Goal: Task Accomplishment & Management: Use online tool/utility

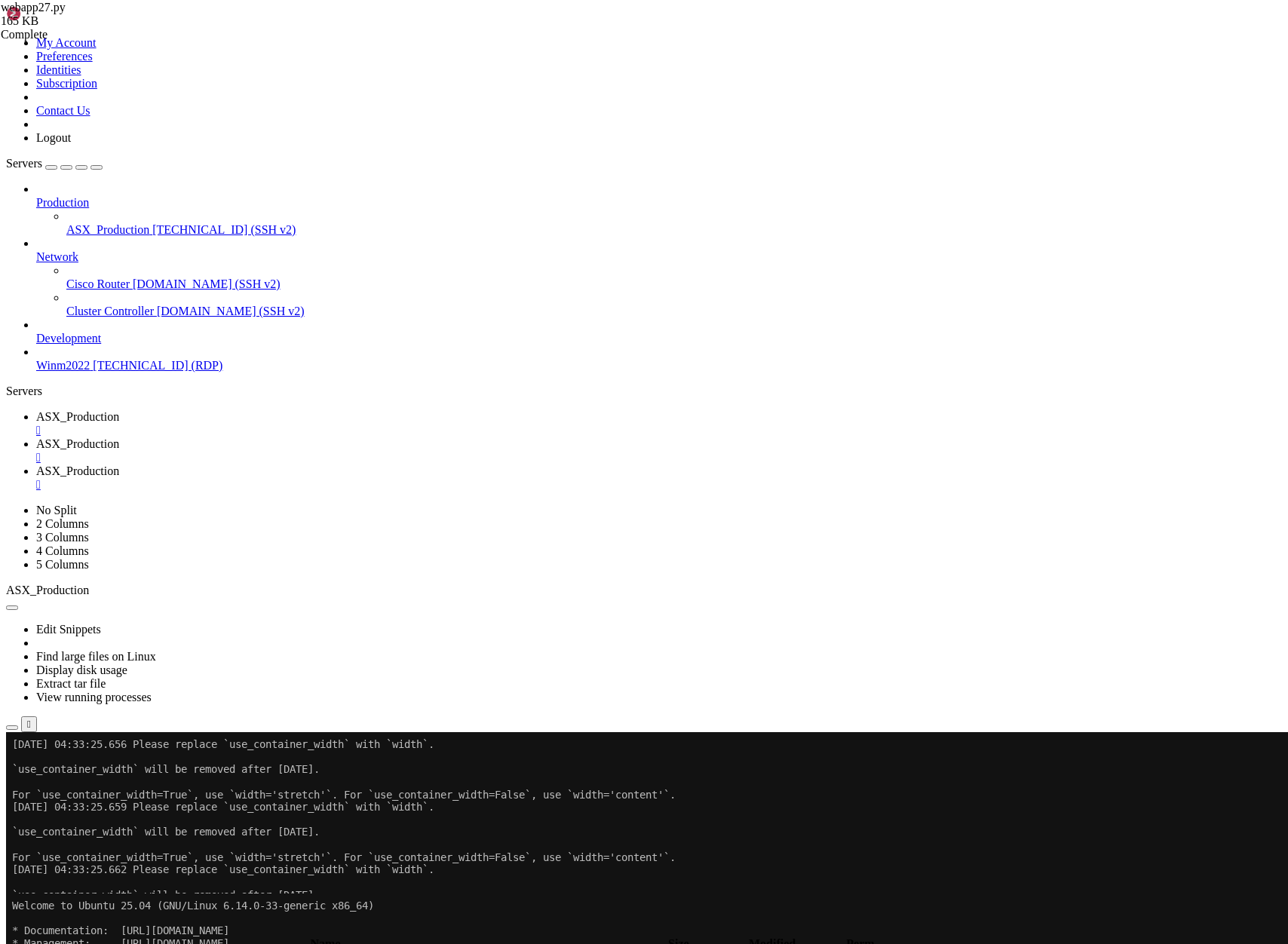
scroll to position [76, 0]
click at [119, 437] on span "ASX_Production" at bounding box center [78, 444] width 83 height 13
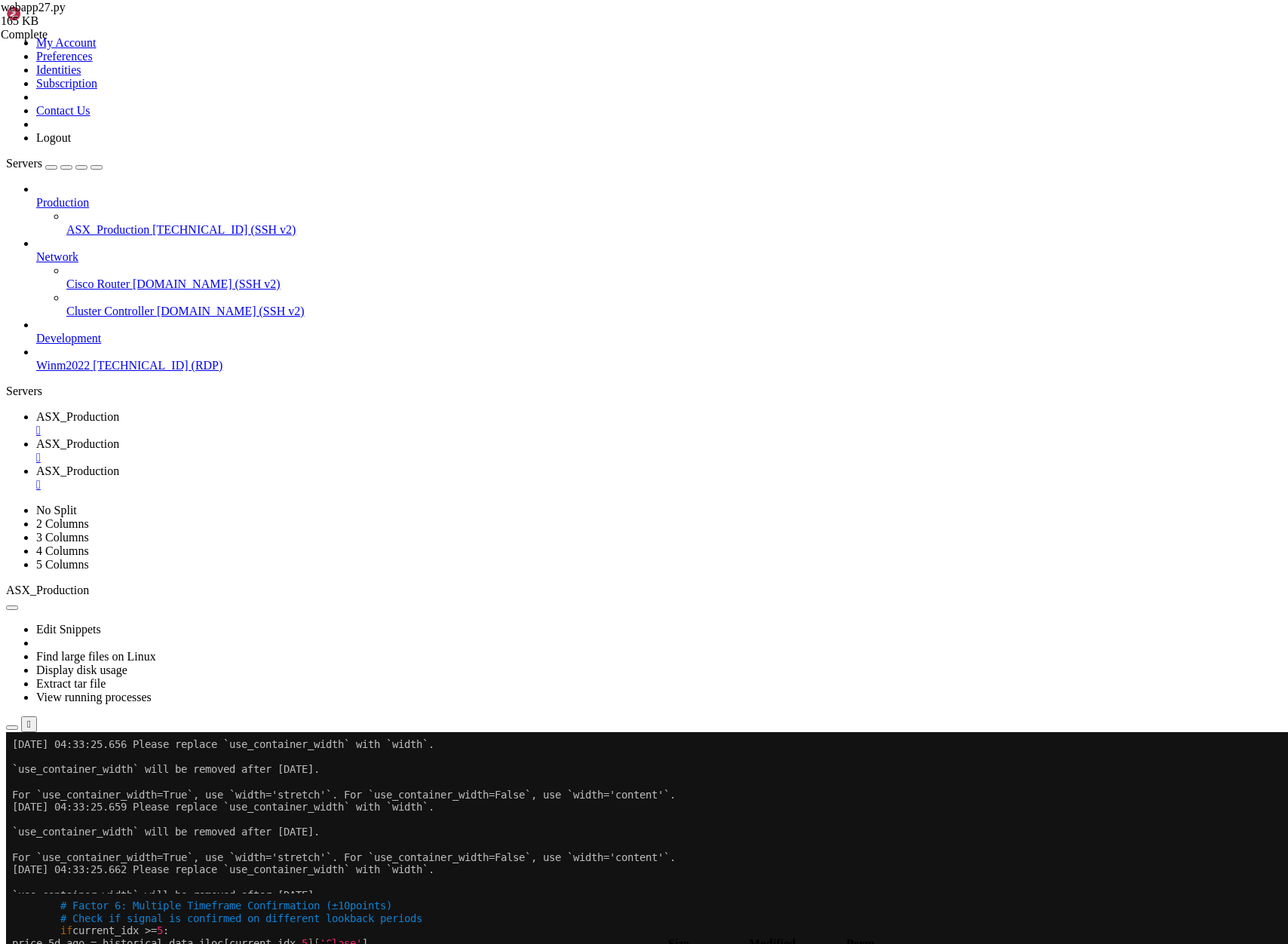
click at [119, 464] on span "ASX_Production" at bounding box center [78, 471] width 83 height 13
click at [164, 930] on div "submit" at bounding box center [164, 930] width 0 height 0
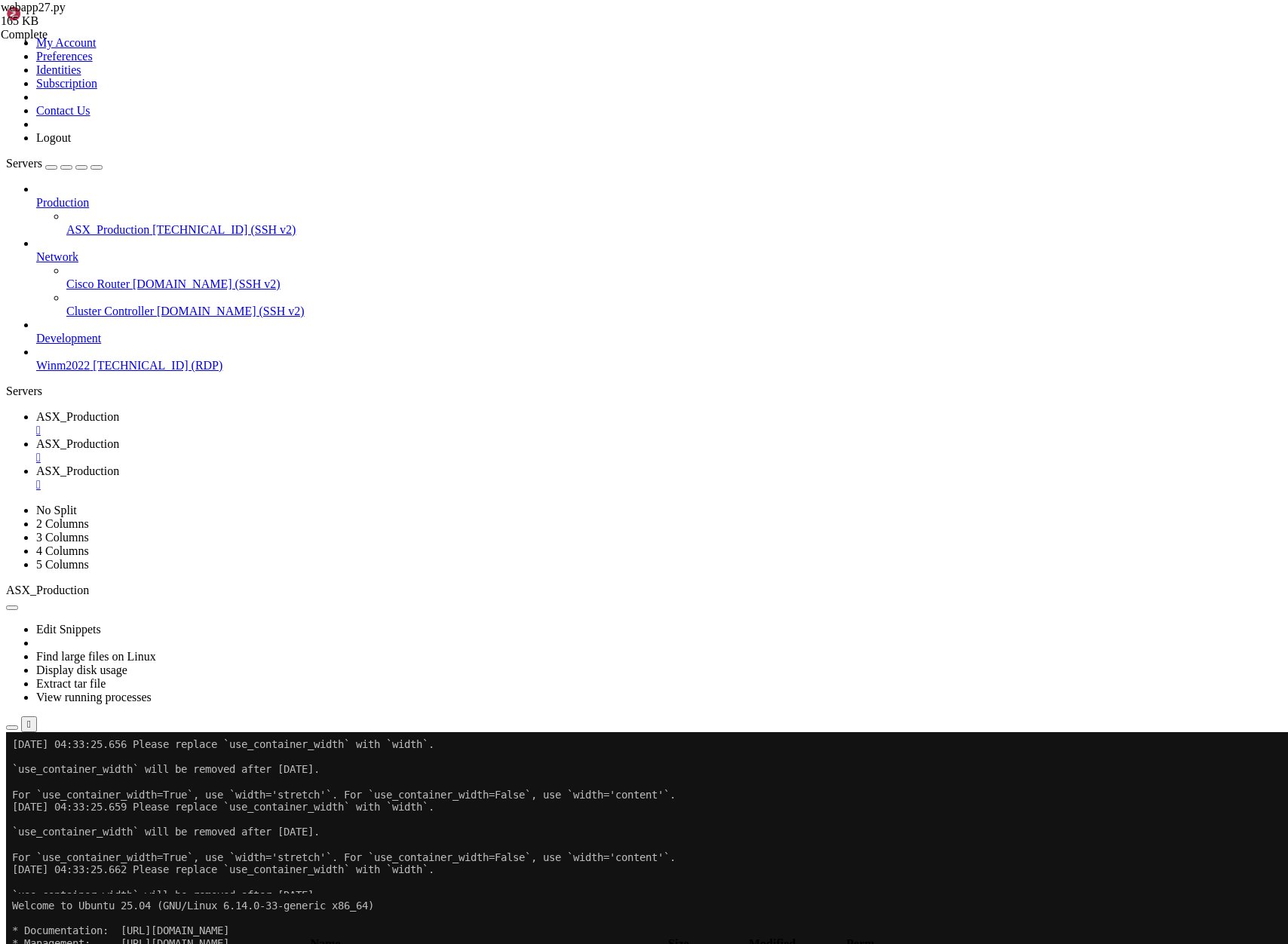
click at [164, 930] on div "submit" at bounding box center [164, 930] width 0 height 0
click at [119, 437] on span "ASX_Production" at bounding box center [78, 444] width 83 height 13
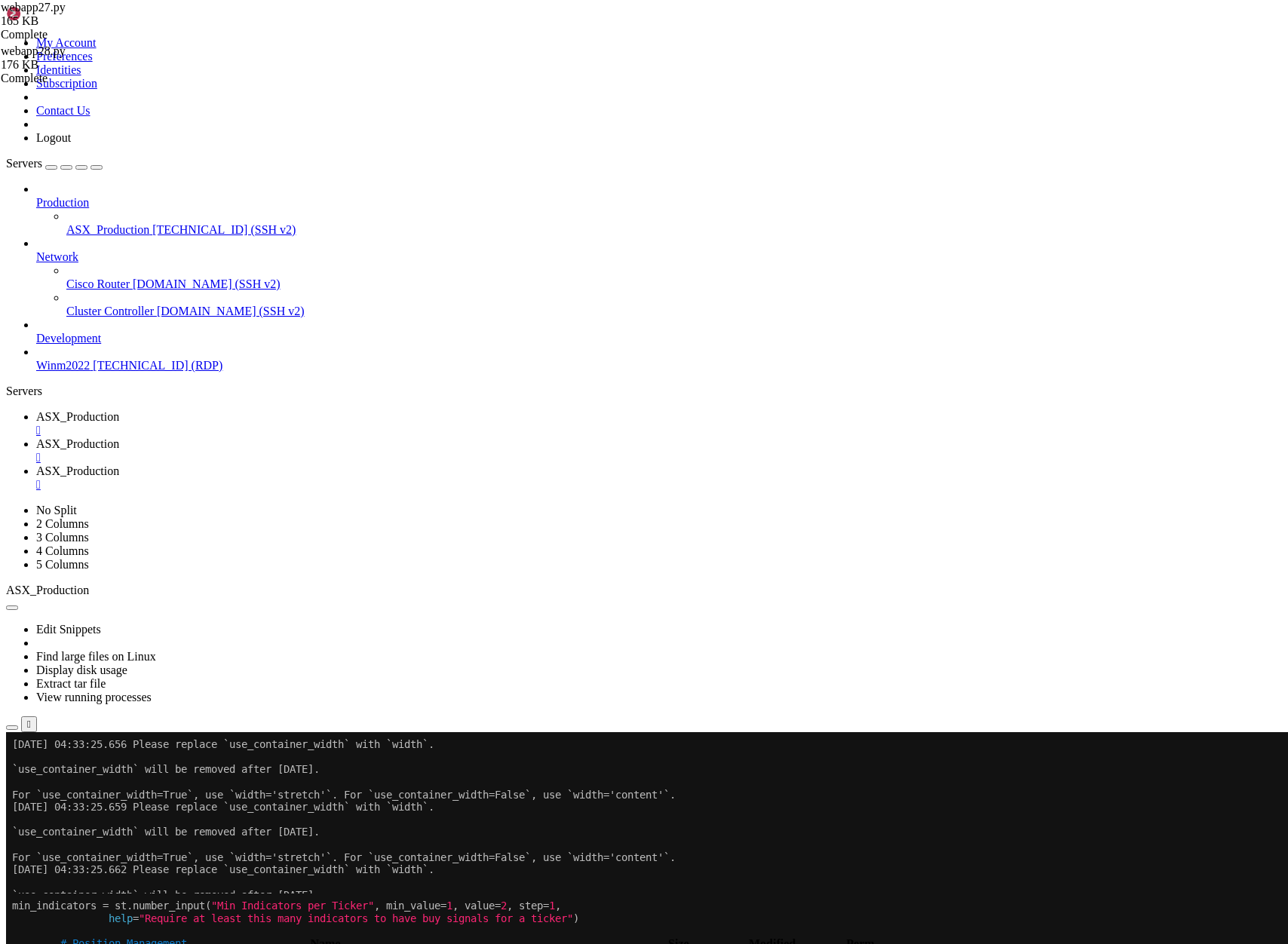
scroll to position [100, 0]
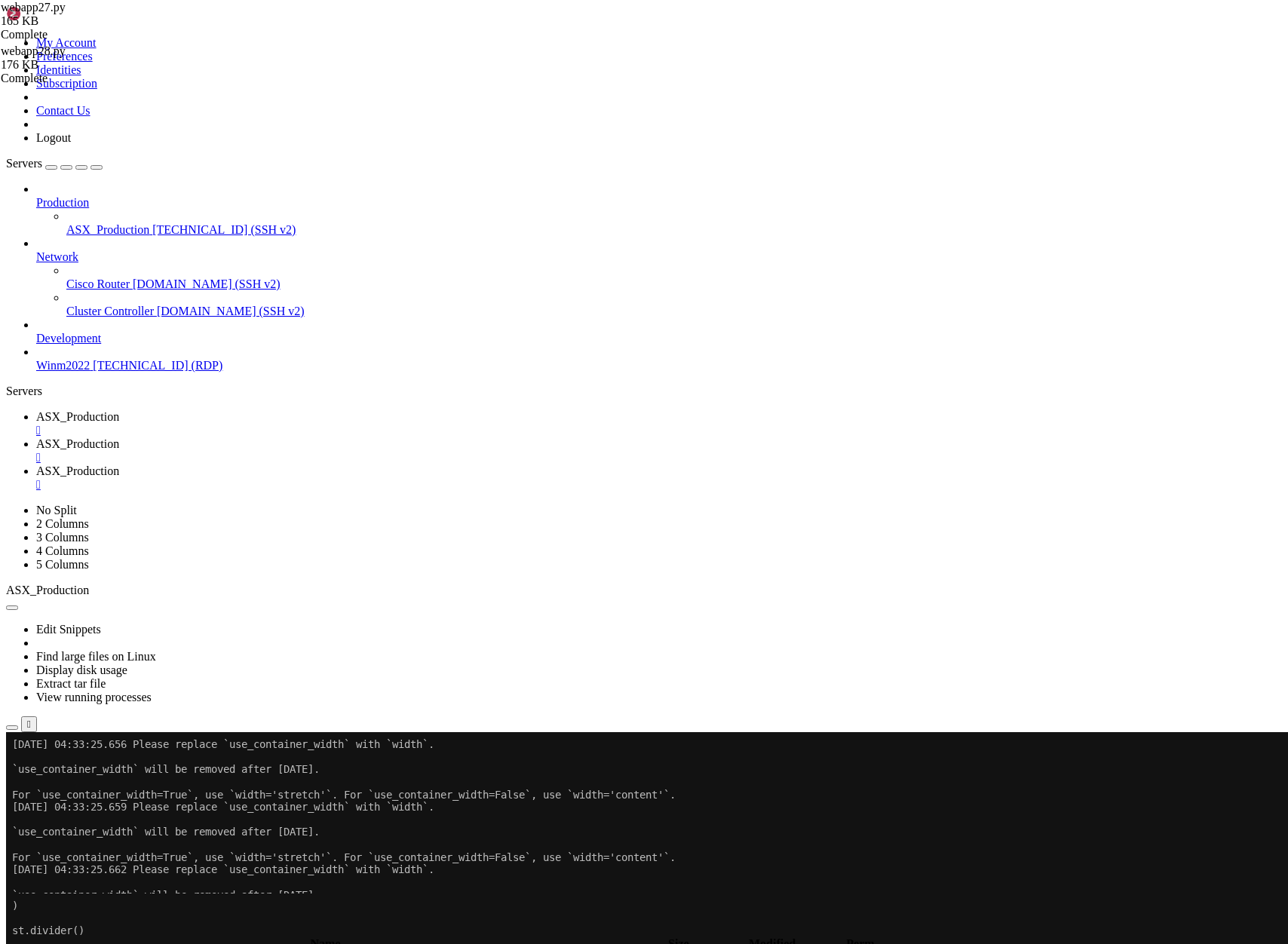
click at [119, 464] on span "ASX_Production" at bounding box center [78, 471] width 83 height 13
click at [164, 930] on div "submit" at bounding box center [164, 930] width 0 height 0
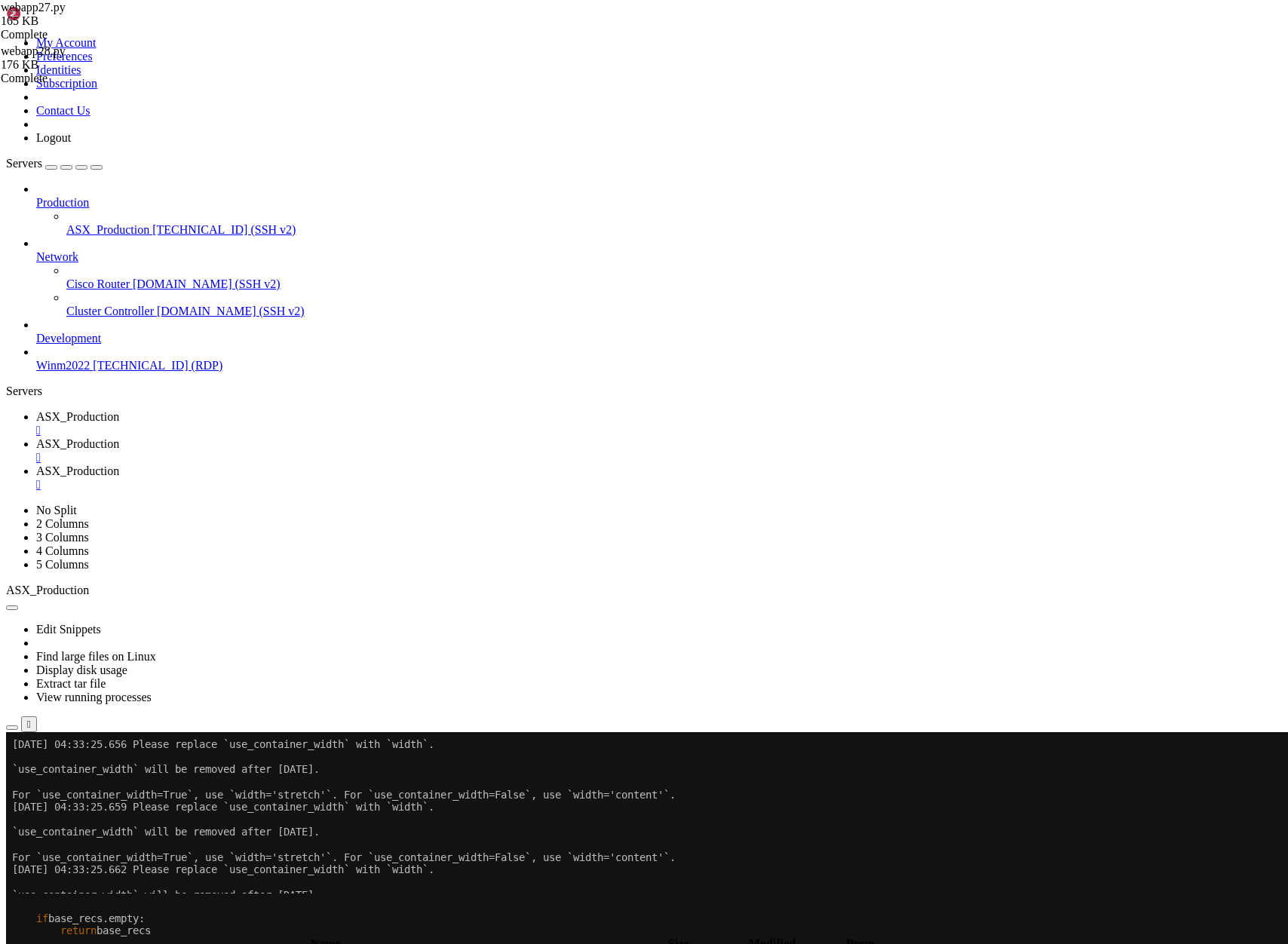
click at [119, 437] on span "ASX_Production" at bounding box center [78, 444] width 83 height 13
click at [119, 464] on span "ASX_Production" at bounding box center [78, 471] width 83 height 13
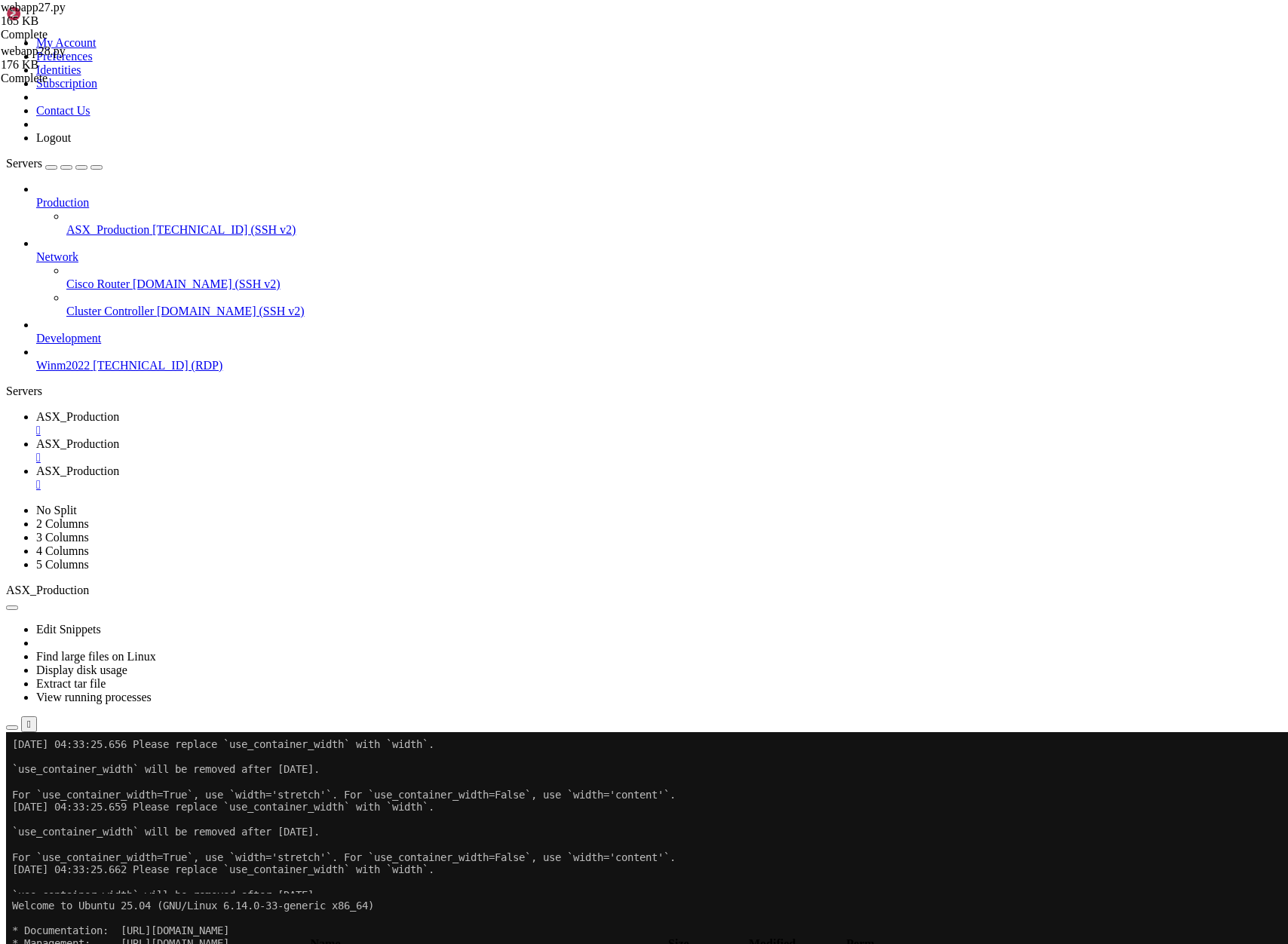
scroll to position [394, 0]
click at [119, 437] on span "ASX_Production" at bounding box center [78, 444] width 83 height 13
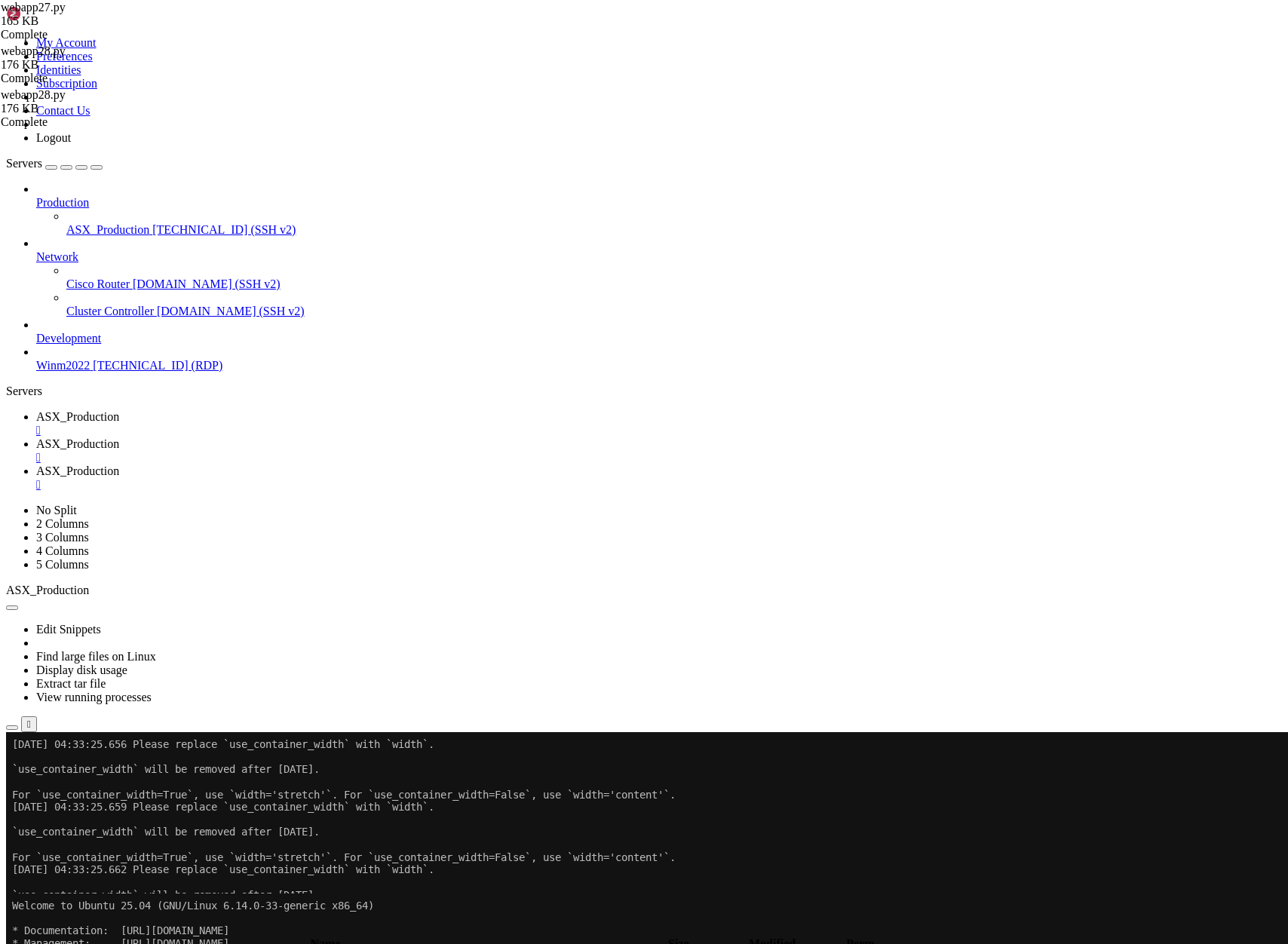
scroll to position [138, 0]
click at [119, 410] on span "ASX_Production" at bounding box center [78, 417] width 83 height 13
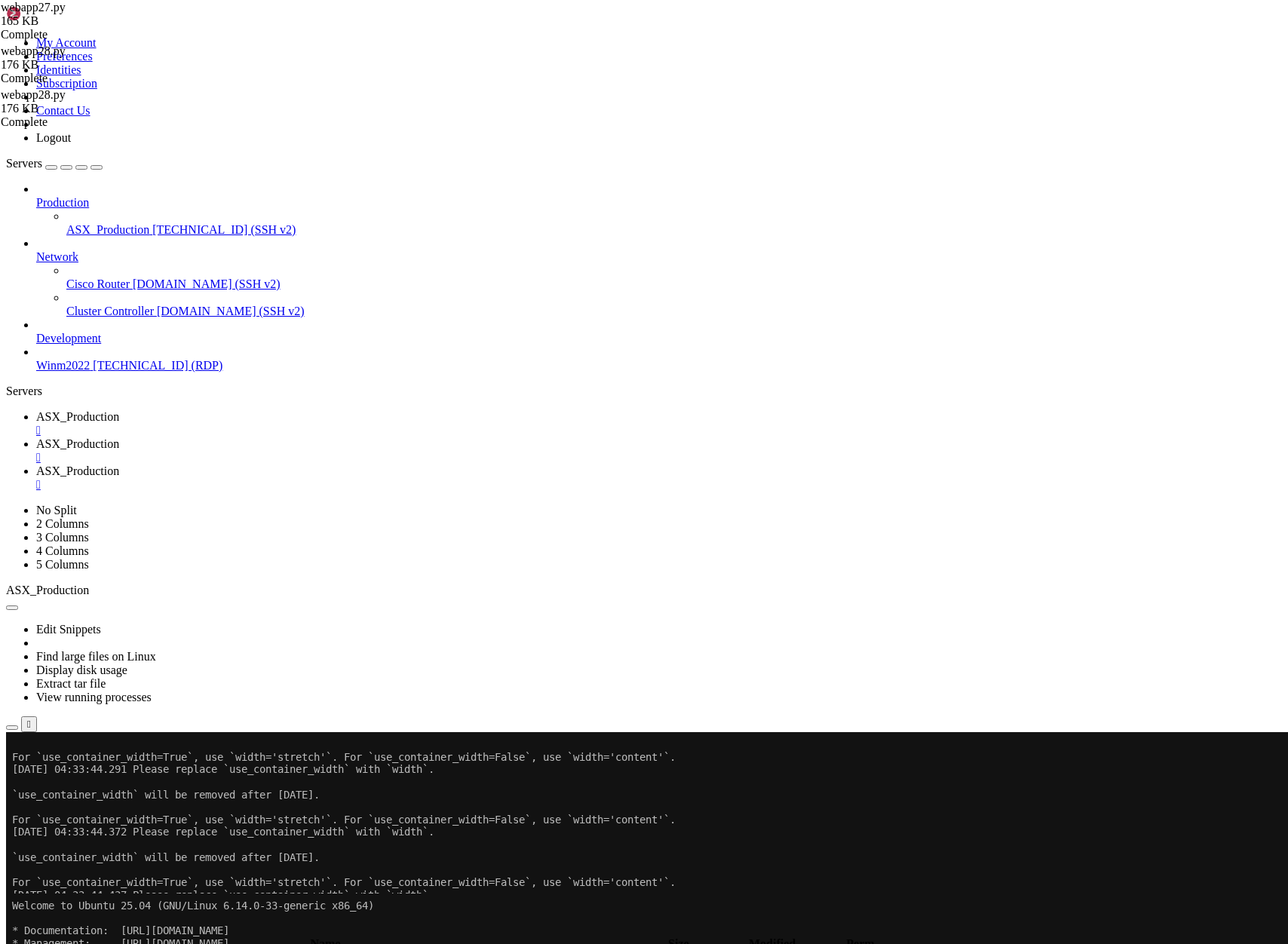
click at [119, 437] on span "ASX_Production" at bounding box center [78, 444] width 83 height 13
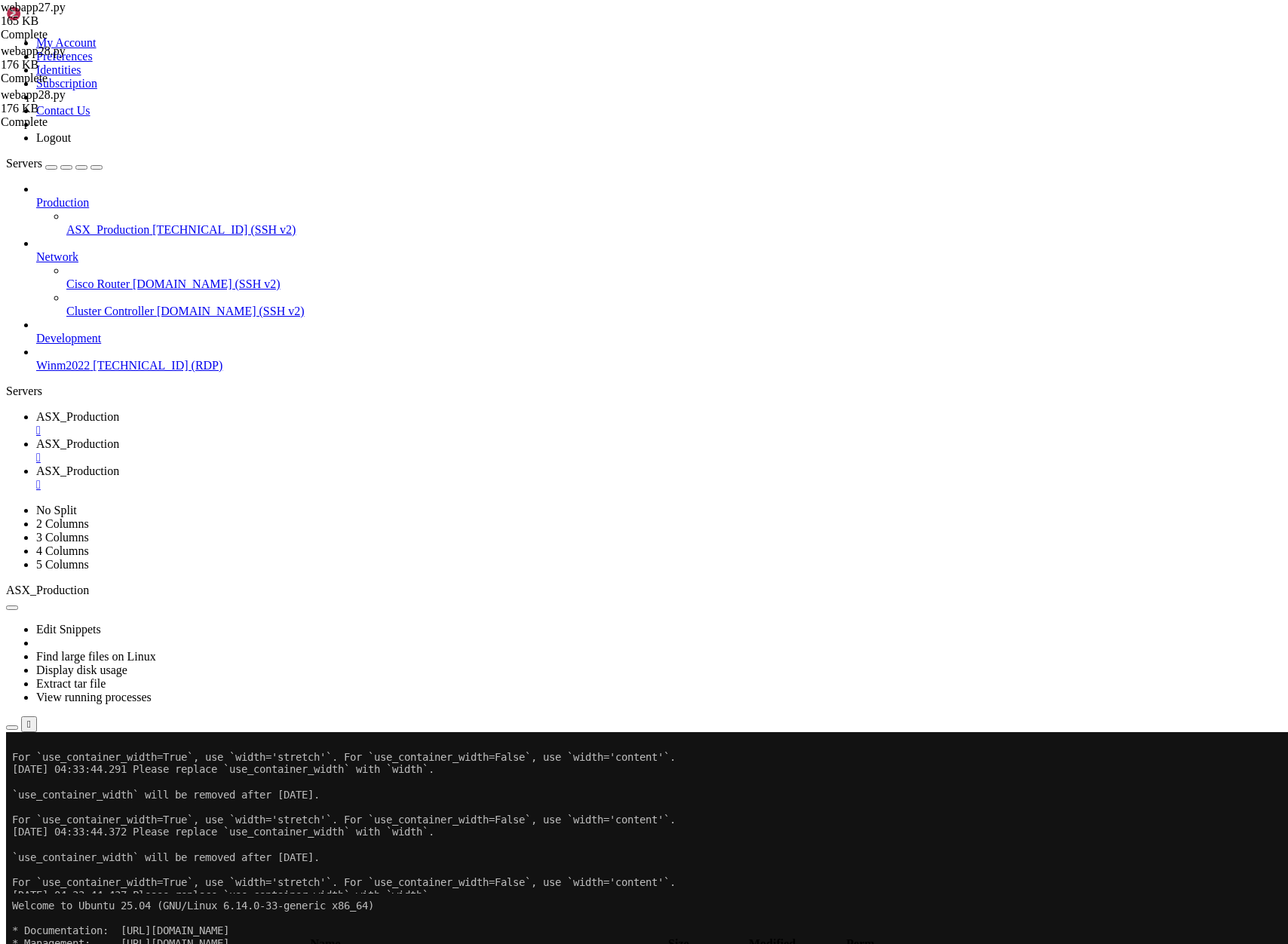
scroll to position [151, 0]
click at [119, 410] on span "ASX_Production" at bounding box center [78, 417] width 83 height 13
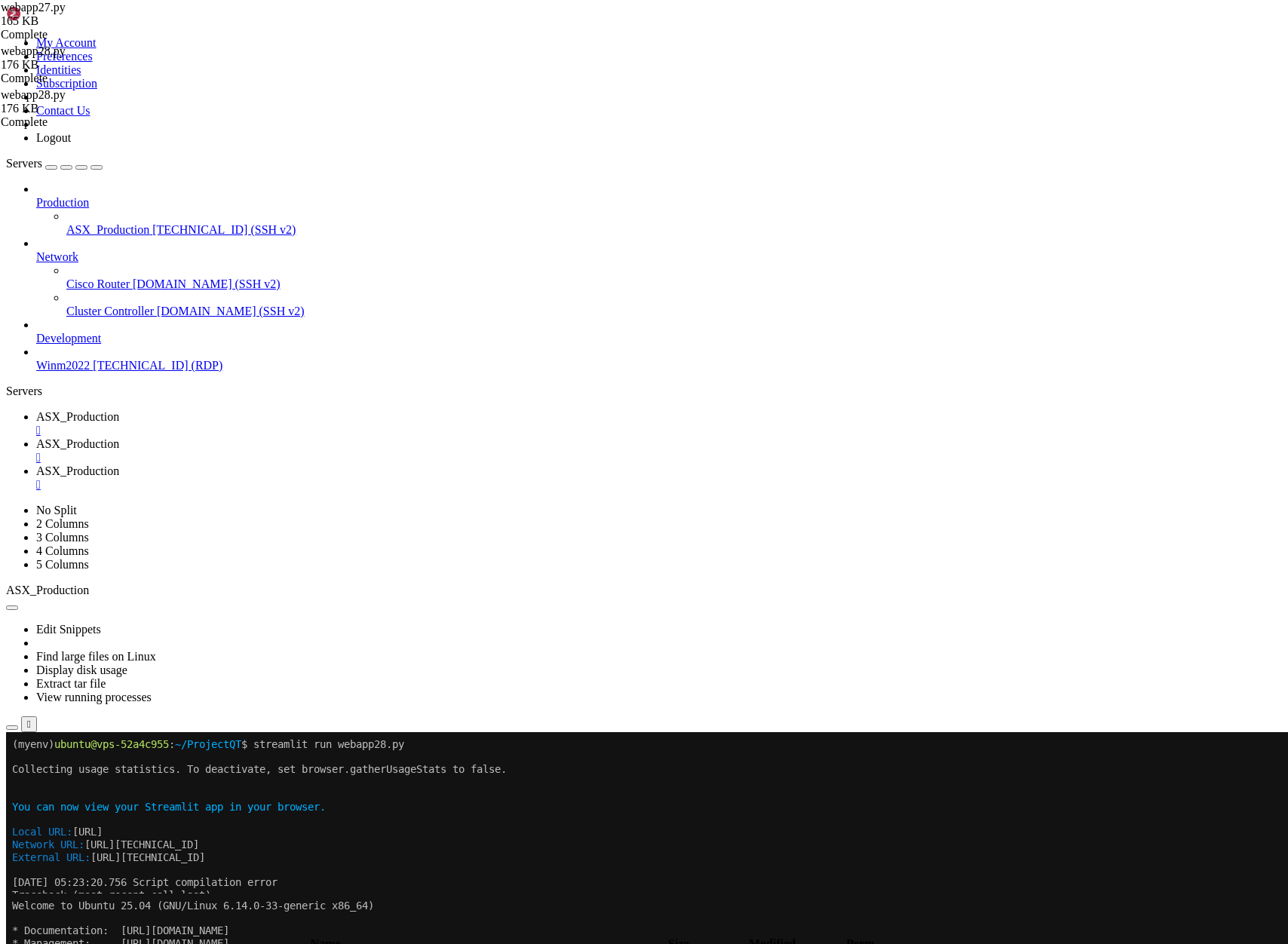
click at [119, 437] on span "ASX_Production" at bounding box center [78, 444] width 83 height 13
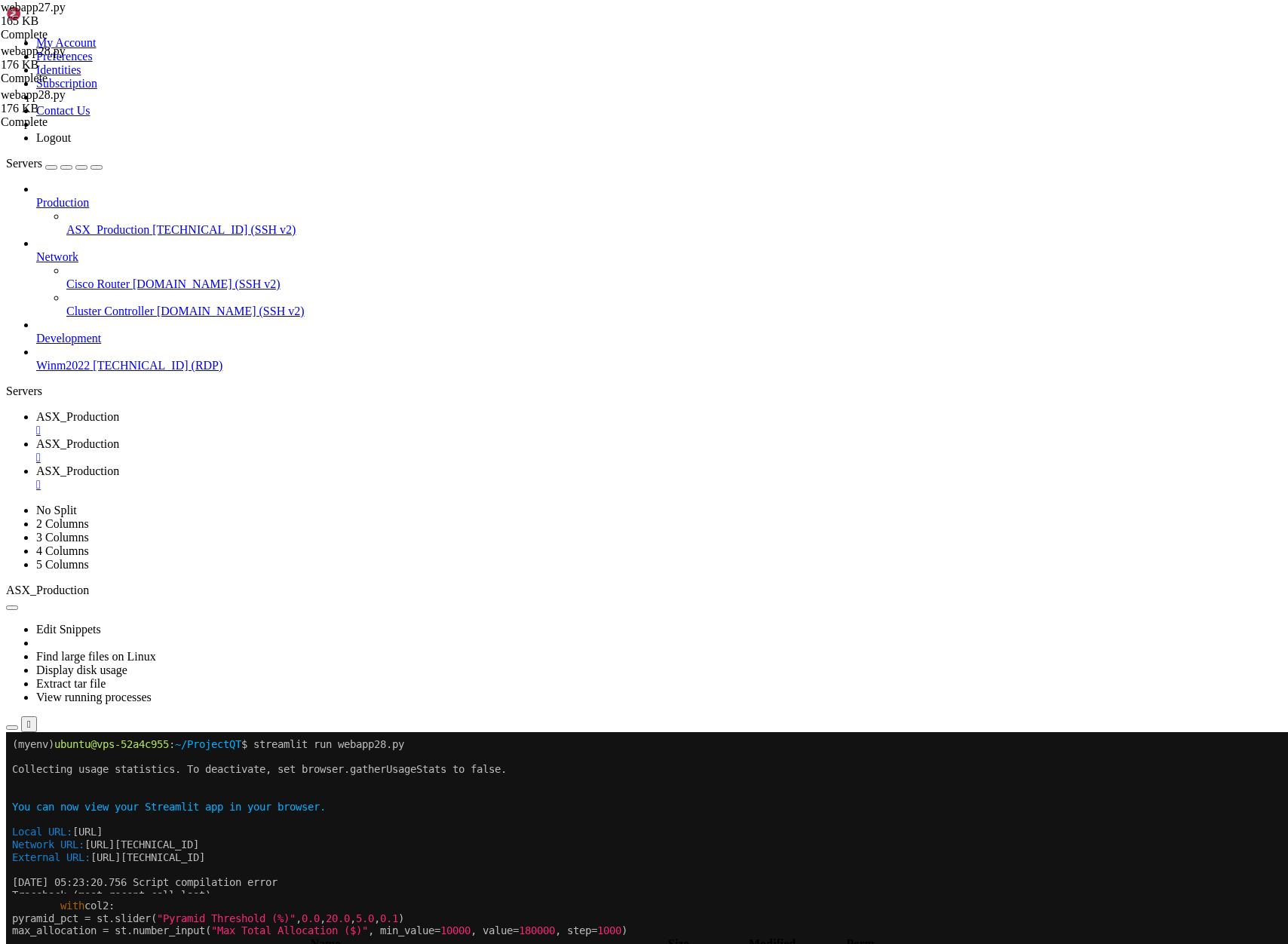
scroll to position [163, 0]
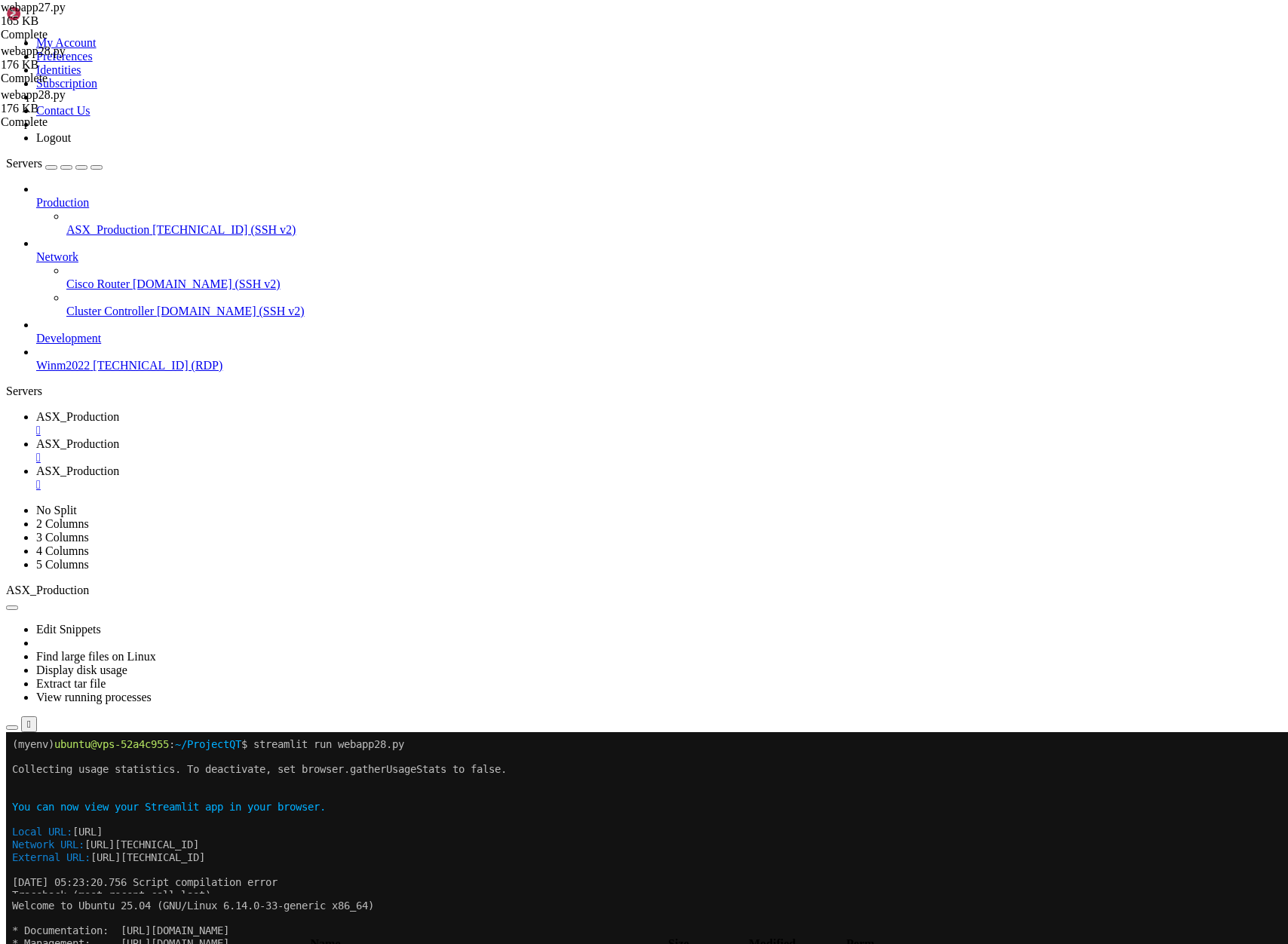
click at [119, 410] on span "ASX_Production" at bounding box center [78, 417] width 83 height 13
click at [119, 437] on span "ASX_Production" at bounding box center [78, 444] width 83 height 13
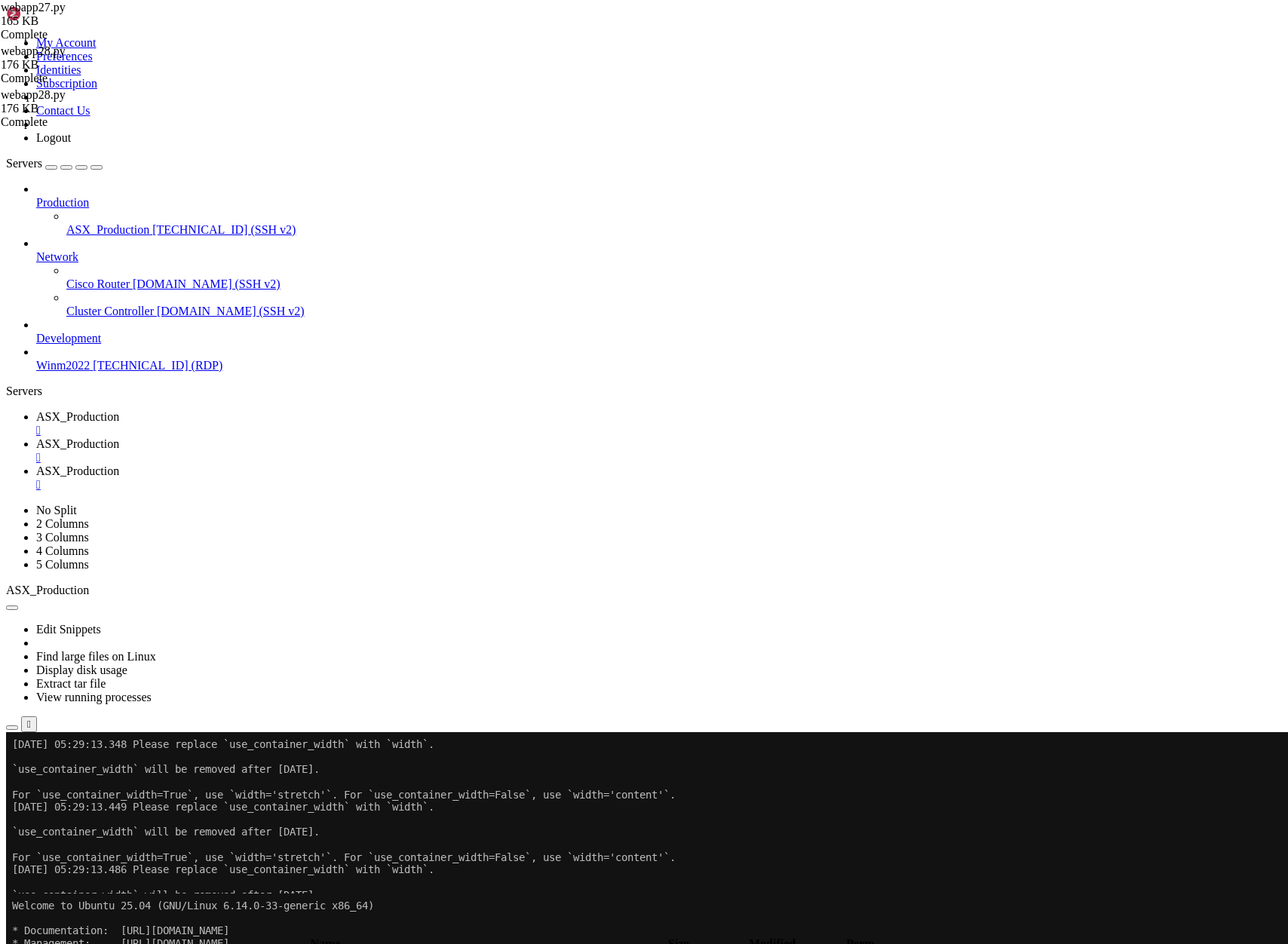
click at [567, 478] on div "" at bounding box center [658, 485] width 1245 height 13
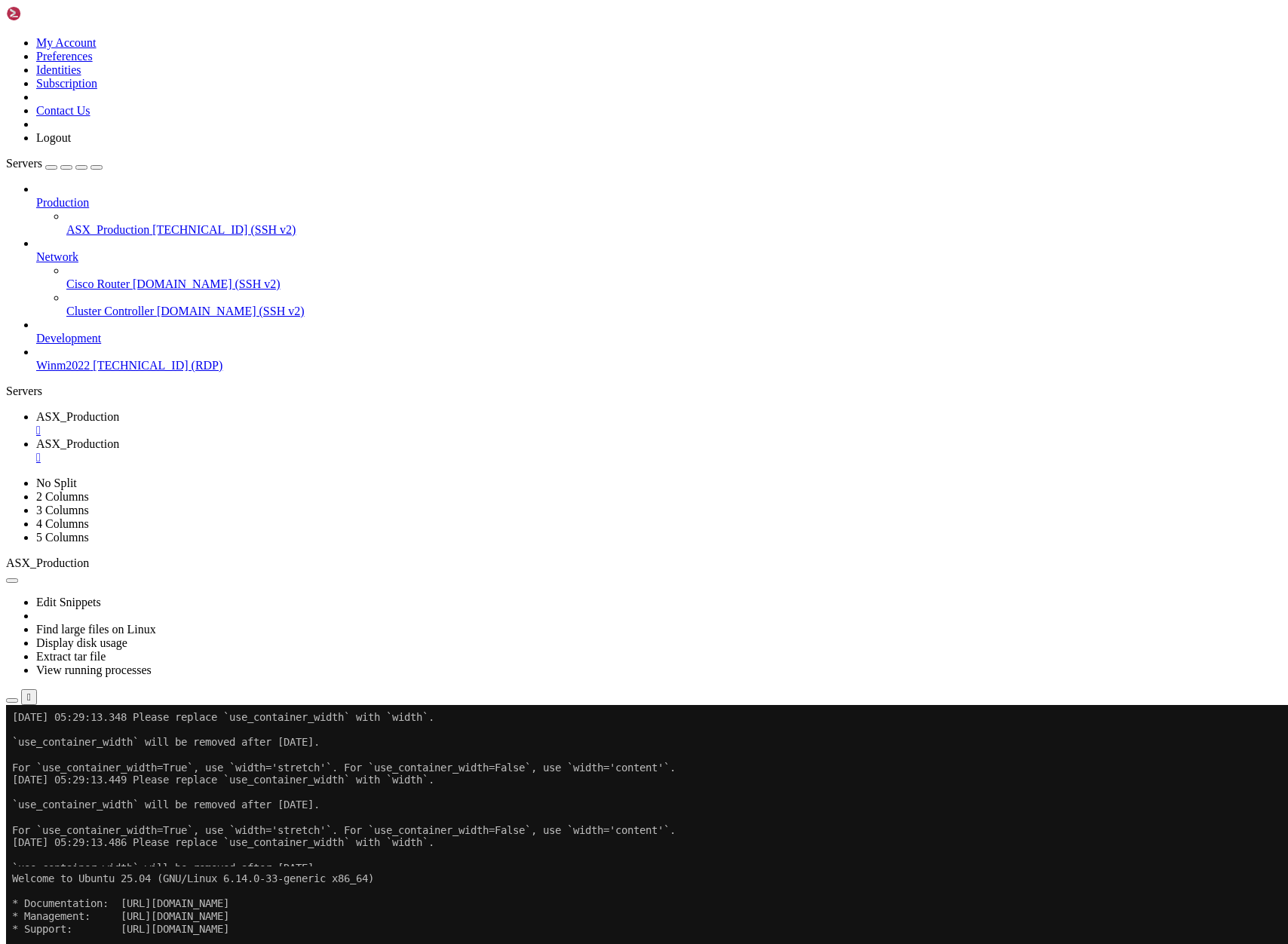
click at [12, 862] on icon "button" at bounding box center [12, 862] width 0 height 0
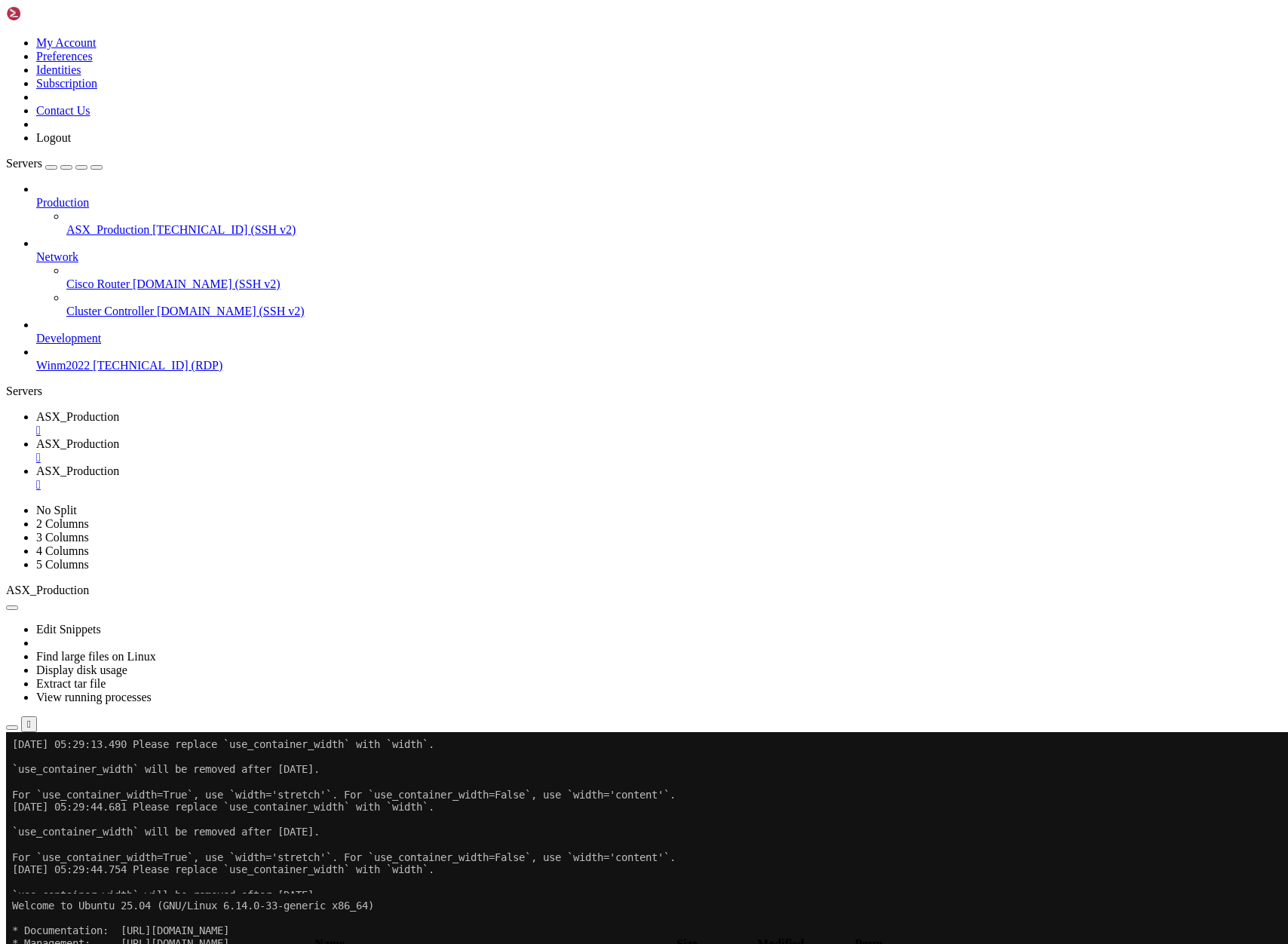
type input "/home/ubuntu/ProjectQT"
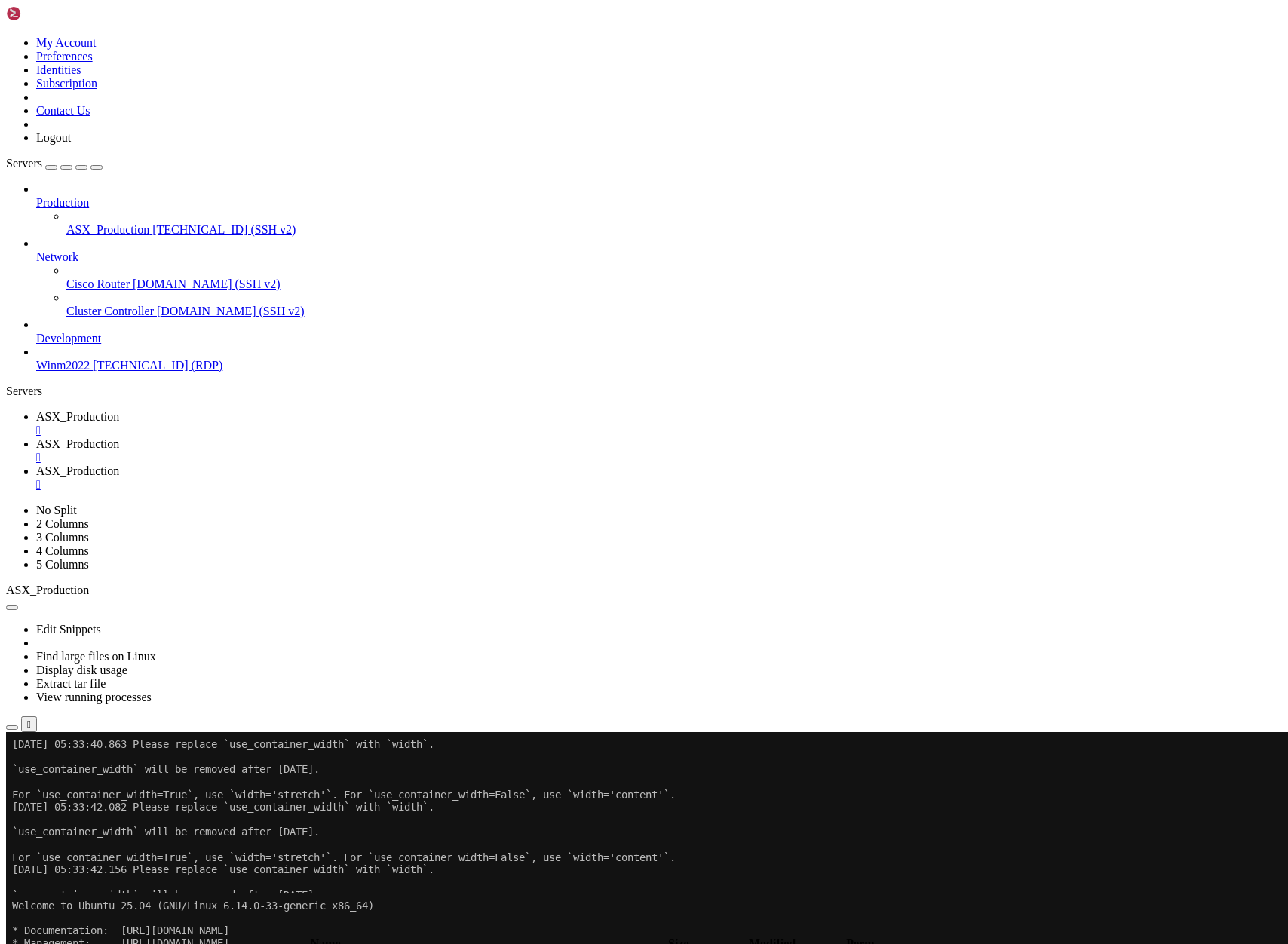
click at [119, 437] on span "ASX_Production" at bounding box center [78, 444] width 83 height 13
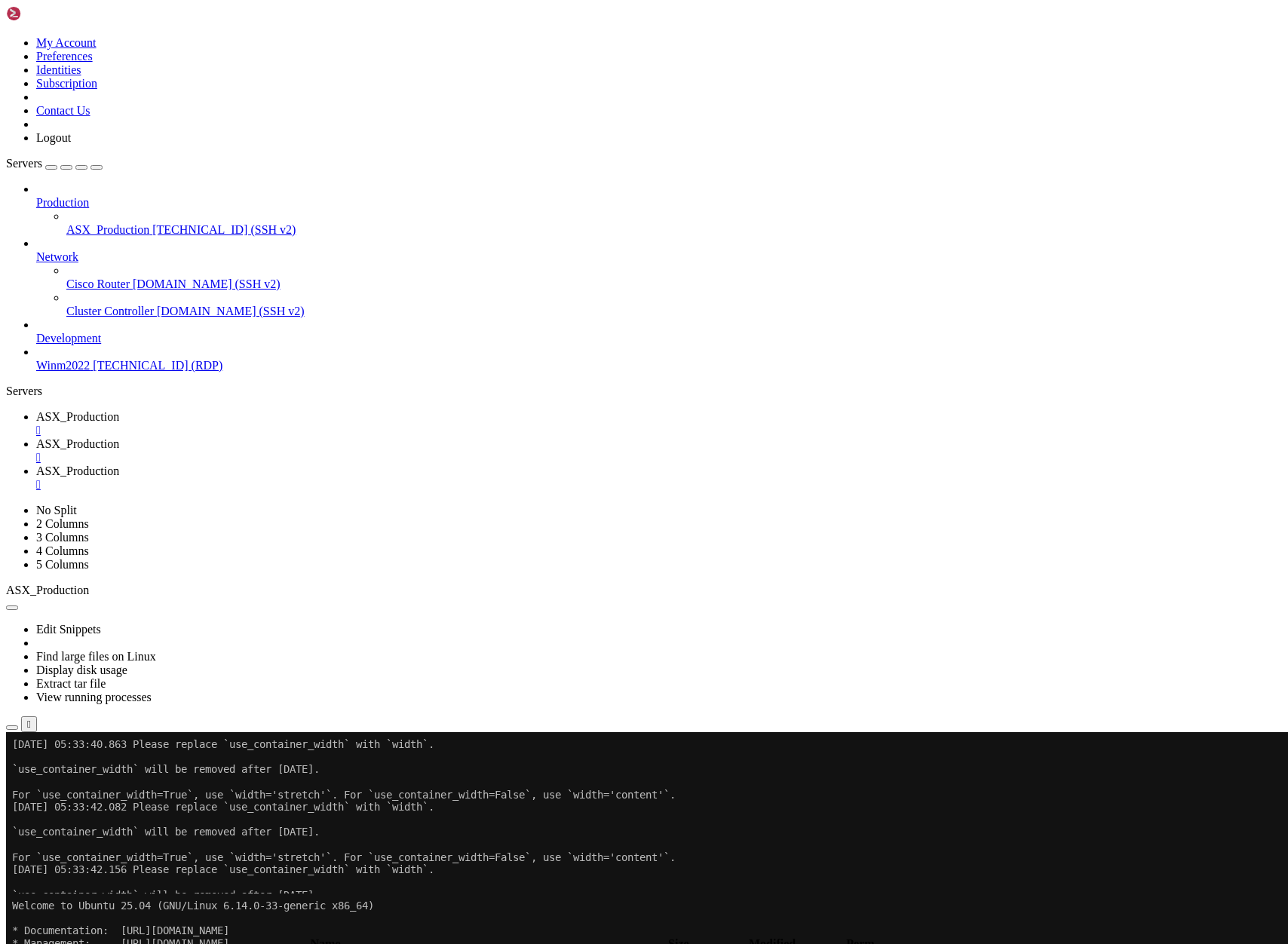
click at [119, 410] on span "ASX_Production" at bounding box center [78, 417] width 83 height 13
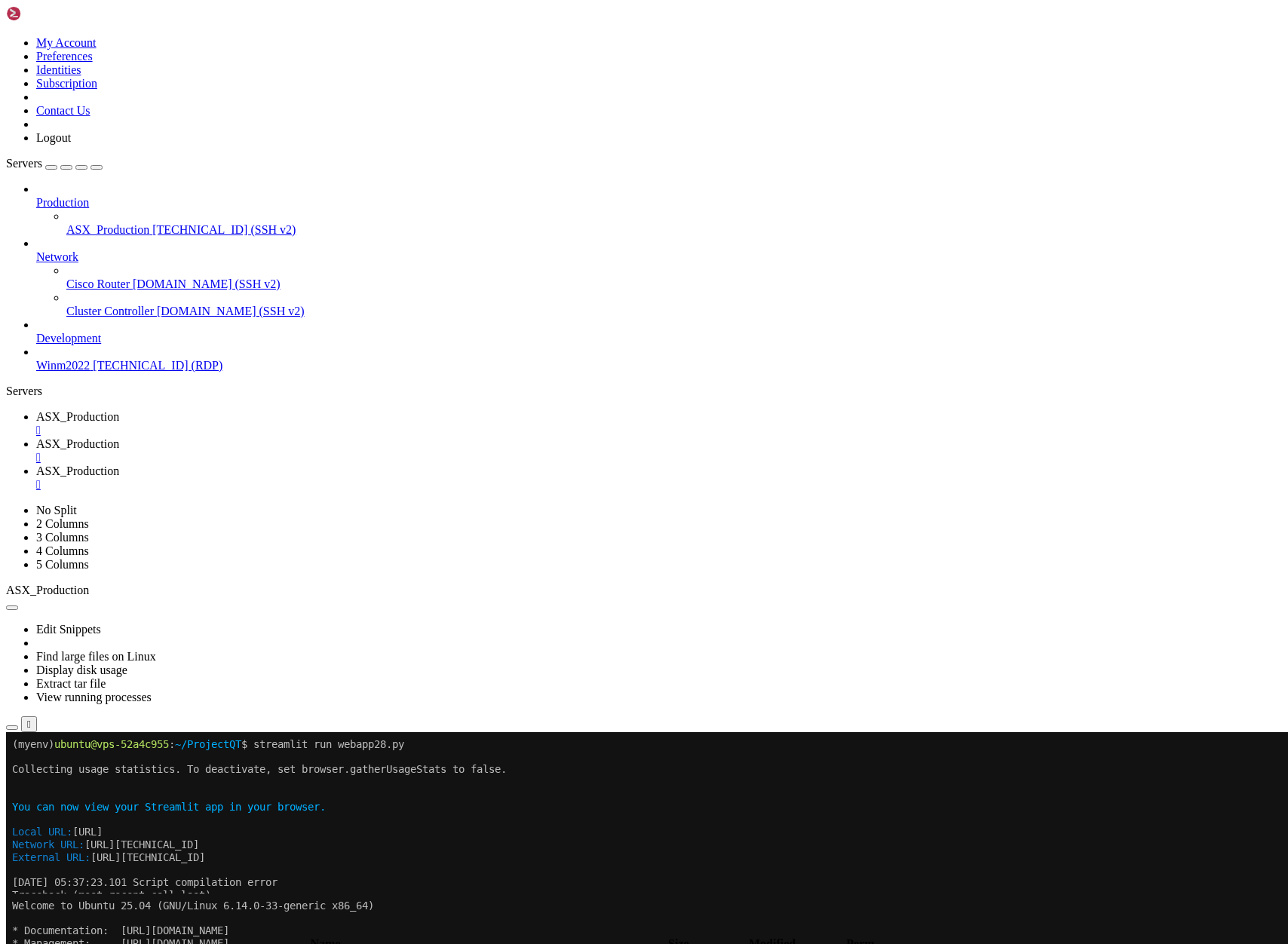
click at [119, 437] on span "ASX_Production" at bounding box center [78, 444] width 83 height 13
click at [119, 464] on span "ASX_Production" at bounding box center [78, 471] width 83 height 13
click at [567, 478] on div "" at bounding box center [658, 485] width 1245 height 13
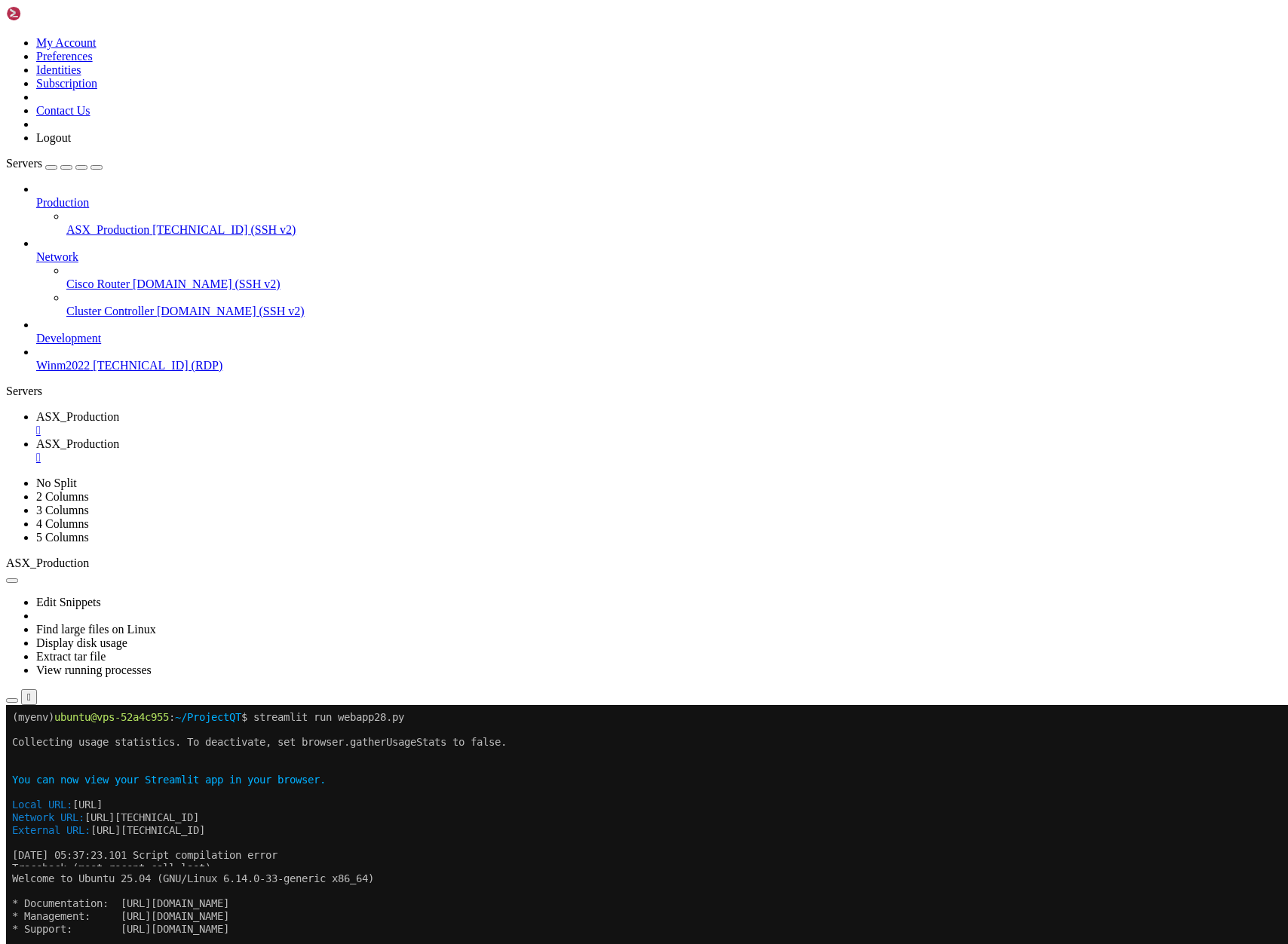
click at [12, 862] on icon "button" at bounding box center [12, 862] width 0 height 0
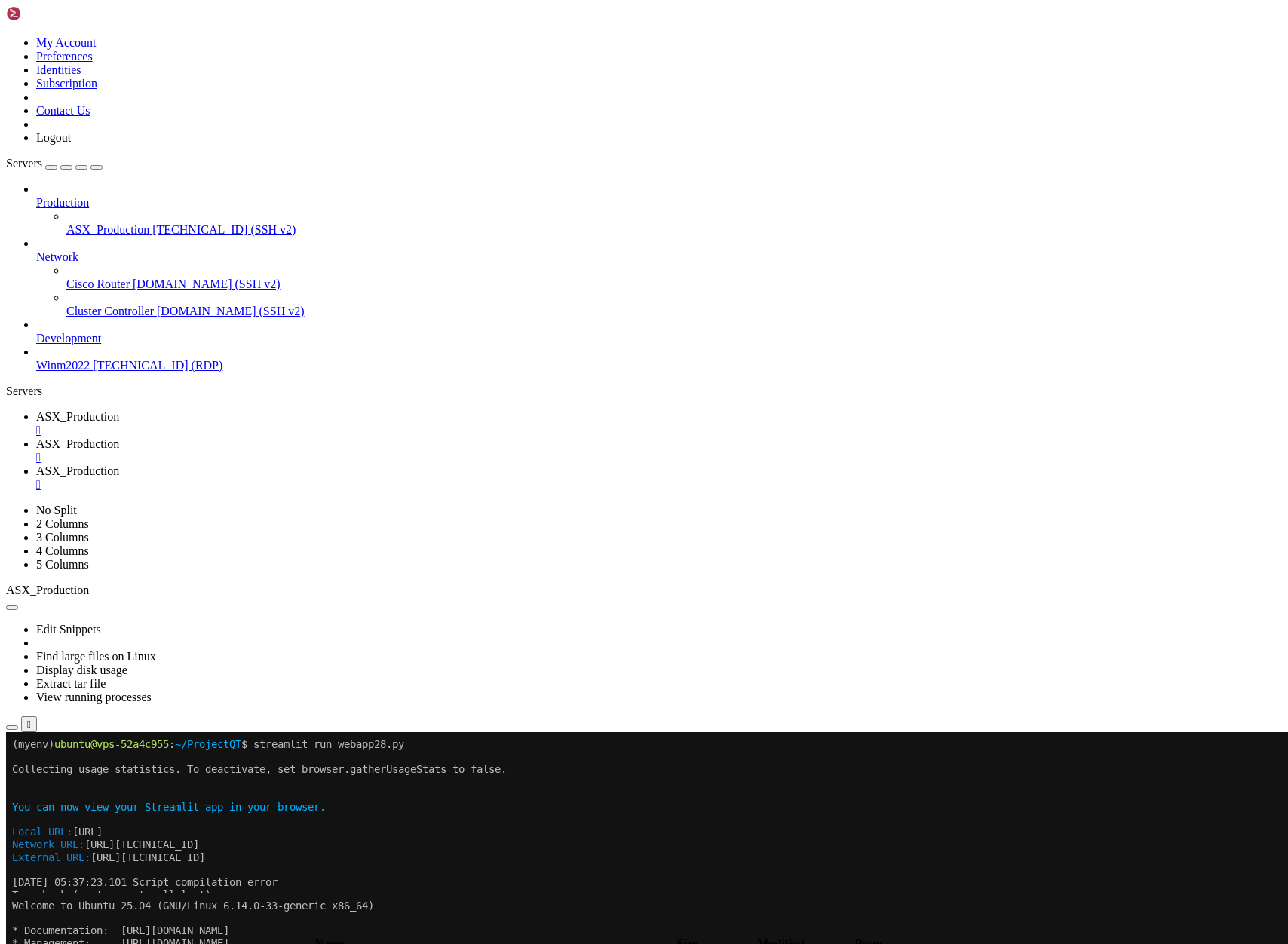
type input "/home/ubuntu/ProjectQT"
